Goal: Task Accomplishment & Management: Complete application form

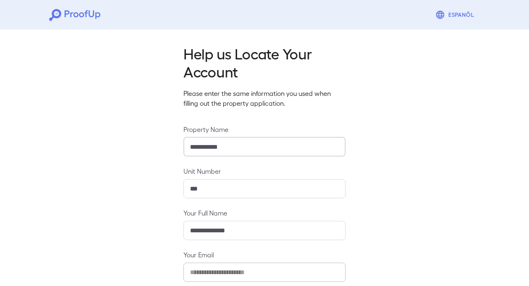
scroll to position [85, 0]
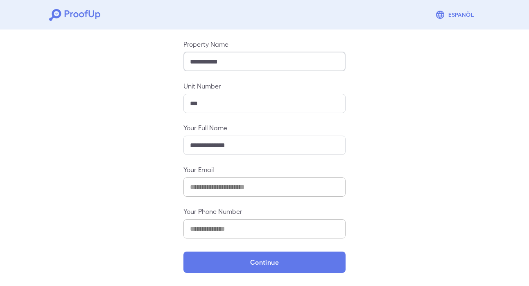
click at [272, 55] on input "**********" at bounding box center [265, 61] width 162 height 19
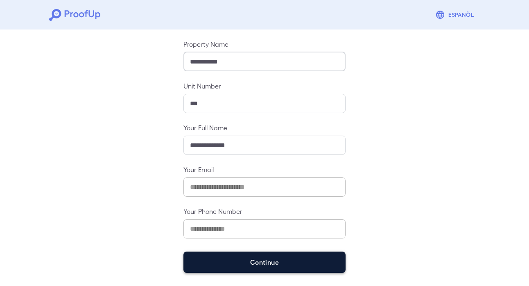
click at [263, 262] on button "Continue" at bounding box center [265, 262] width 162 height 21
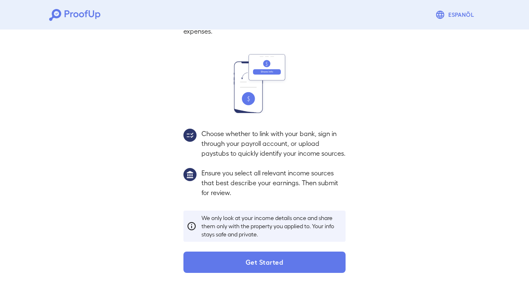
scroll to position [73, 0]
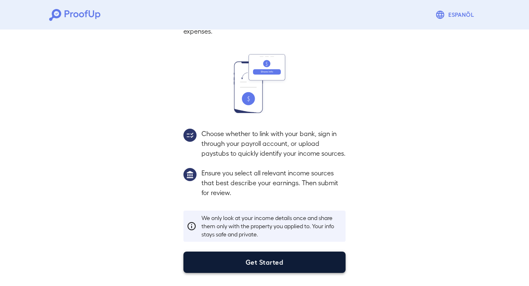
click at [256, 267] on button "Get Started" at bounding box center [265, 262] width 162 height 21
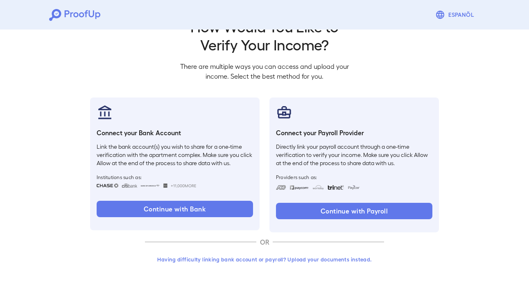
scroll to position [27, 0]
click at [255, 266] on button "Having difficulty linking bank account or payroll? Upload your documents instea…" at bounding box center [264, 259] width 239 height 15
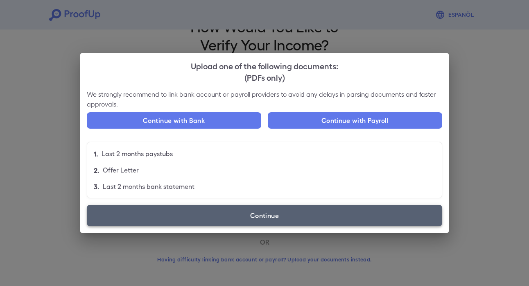
click at [267, 212] on label "Continue" at bounding box center [265, 215] width 356 height 21
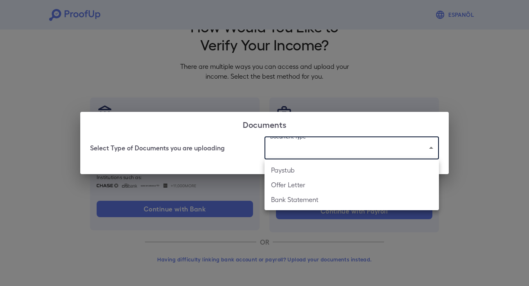
click at [302, 141] on body "Espanõl Go back How Would You Like to Verify Your Income? There are multiple wa…" at bounding box center [264, 129] width 529 height 313
click at [290, 198] on li "Bank Statement" at bounding box center [352, 199] width 175 height 15
type input "**********"
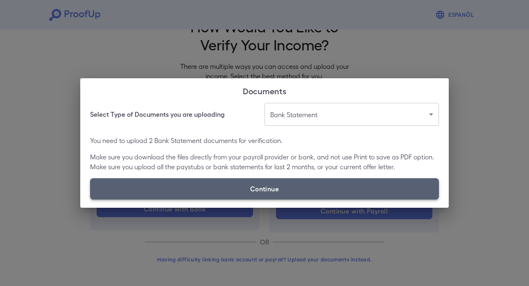
click at [286, 184] on label "Continue" at bounding box center [264, 188] width 349 height 21
click at [91, 199] on input "Continue" at bounding box center [90, 199] width 0 height 0
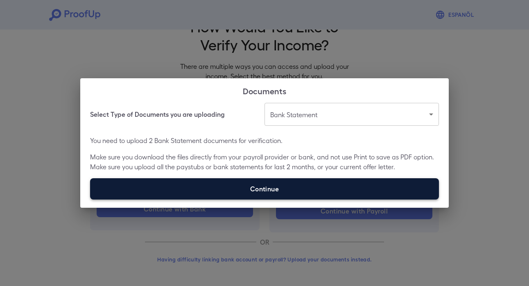
click at [256, 189] on label "Continue" at bounding box center [264, 188] width 349 height 21
click at [91, 199] on input "Continue" at bounding box center [90, 199] width 0 height 0
type input "**********"
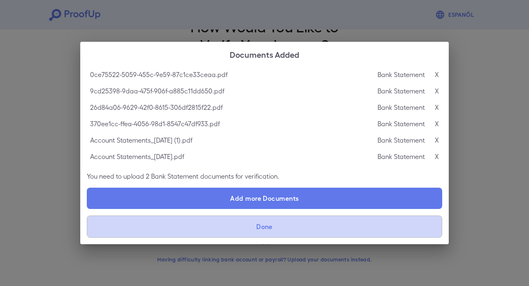
click at [271, 227] on button "Done" at bounding box center [265, 227] width 356 height 22
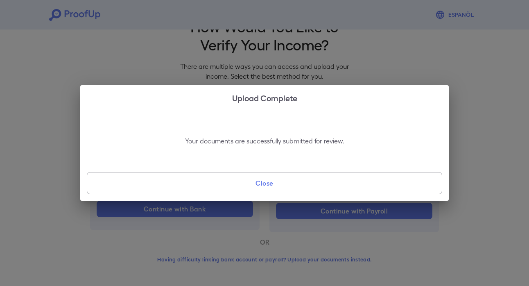
click at [267, 191] on button "Close" at bounding box center [265, 183] width 356 height 22
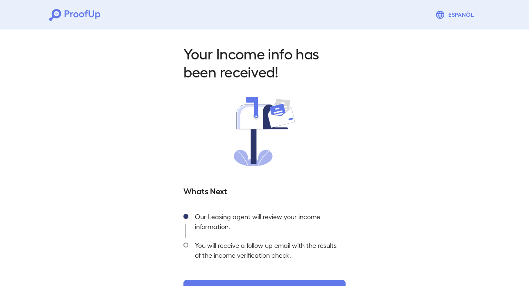
scroll to position [28, 0]
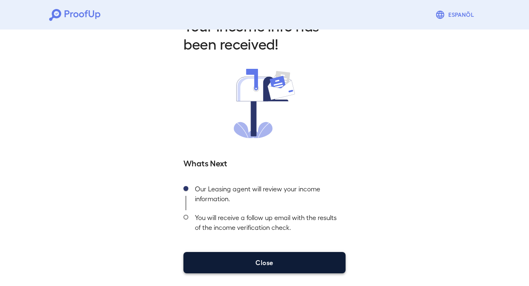
click at [260, 259] on button "Close" at bounding box center [265, 262] width 162 height 21
